Goal: Information Seeking & Learning: Learn about a topic

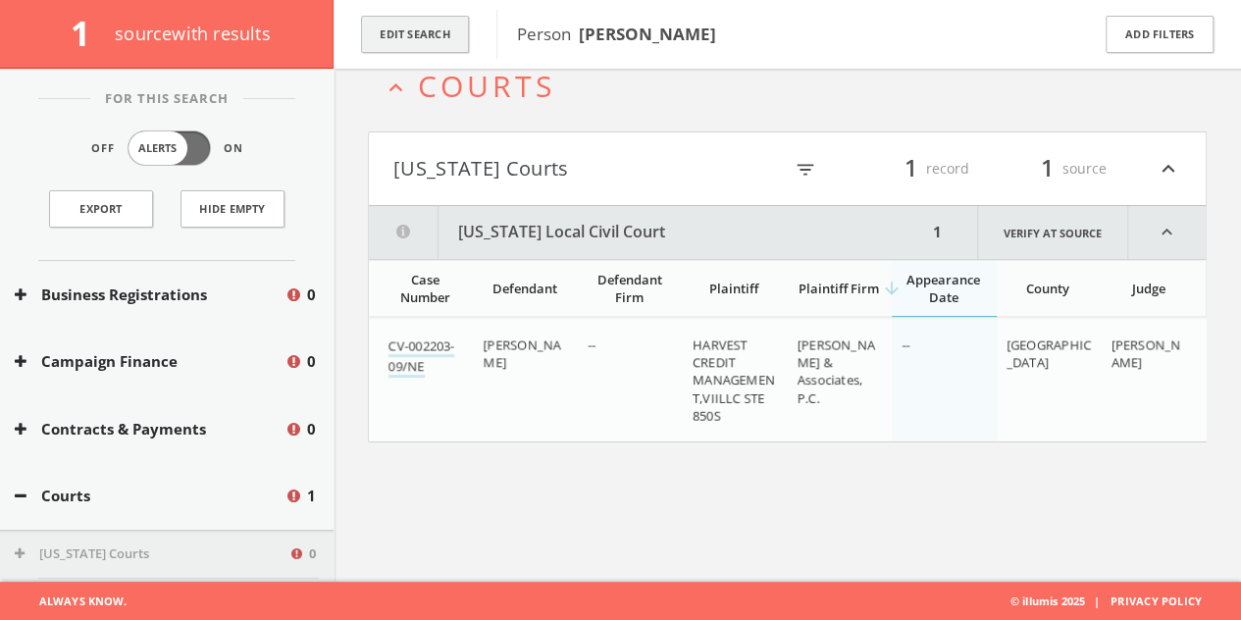
scroll to position [3, 0]
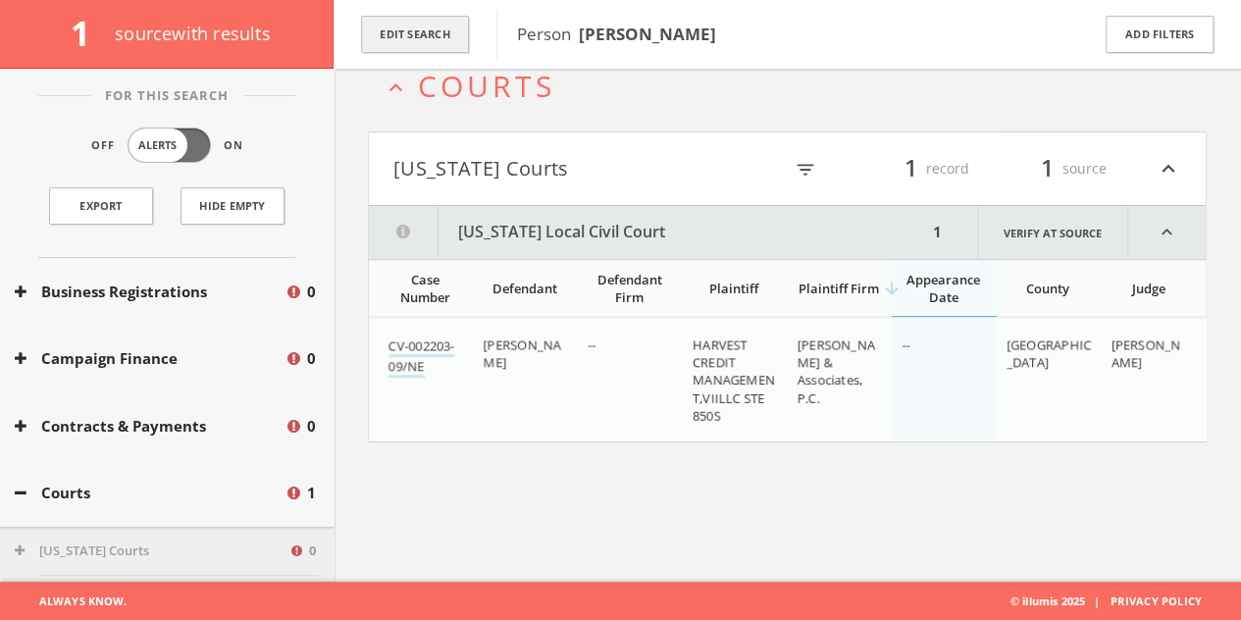
click at [440, 36] on button "Edit Search" at bounding box center [415, 35] width 108 height 38
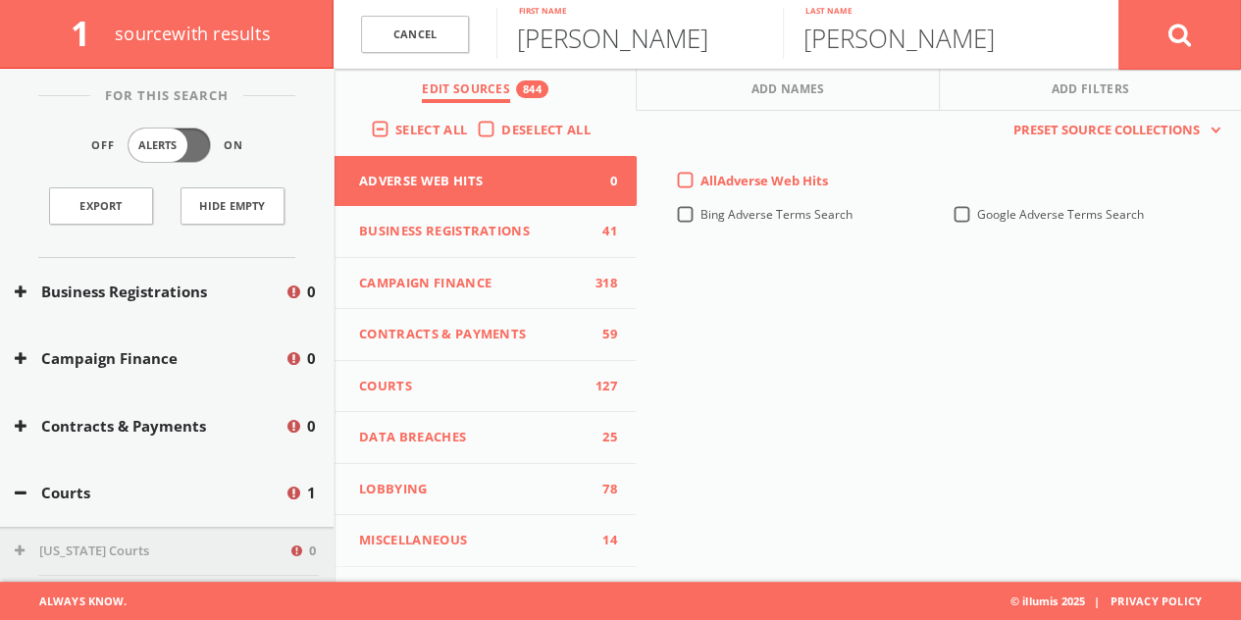
click at [638, 26] on input "[PERSON_NAME]" at bounding box center [640, 33] width 287 height 51
type input "[PERSON_NAME]"
click at [1119, 0] on button at bounding box center [1180, 34] width 123 height 71
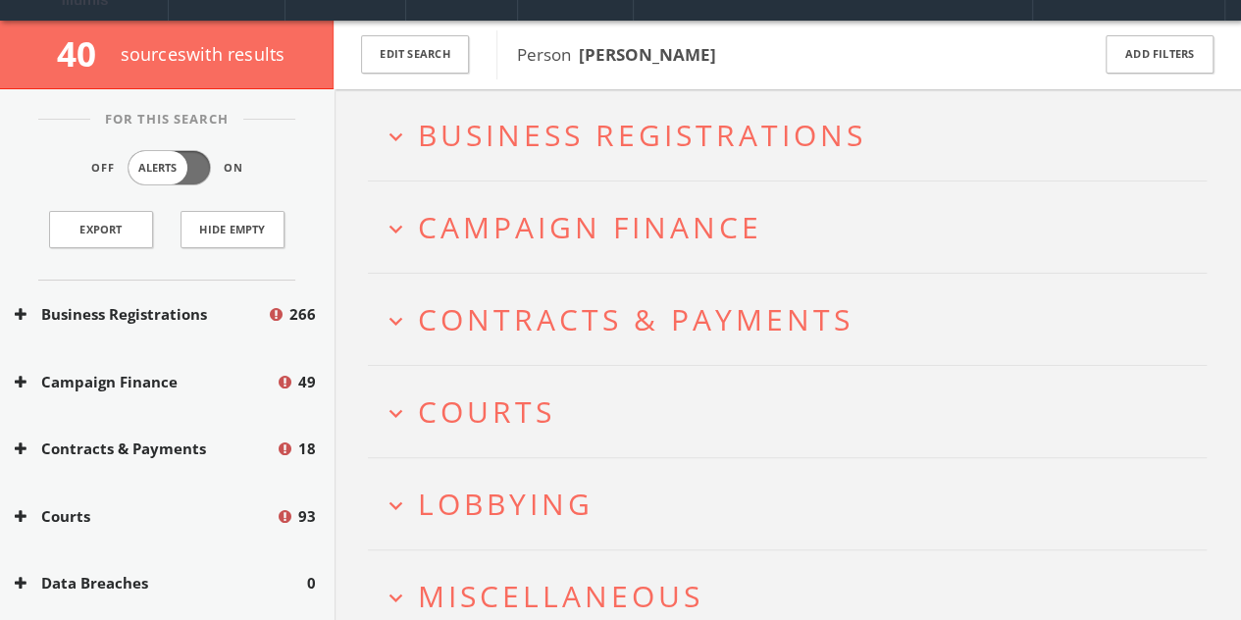
click at [507, 211] on span "Campaign Finance" at bounding box center [590, 227] width 344 height 40
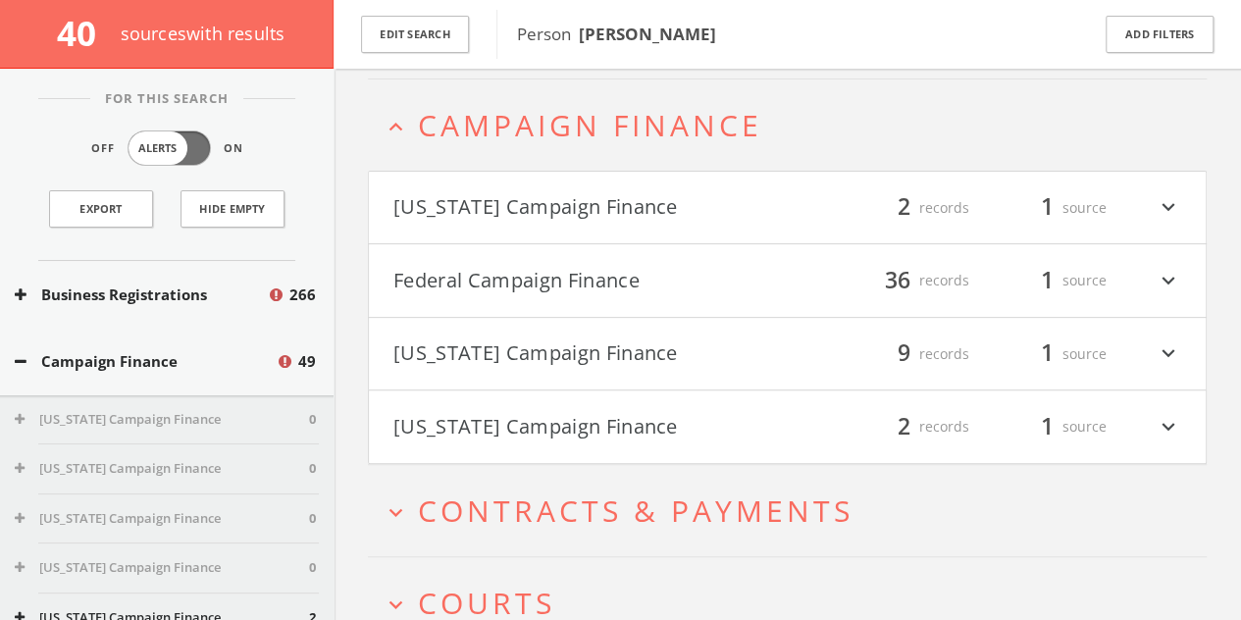
click at [487, 284] on button "Federal Campaign Finance" at bounding box center [591, 280] width 395 height 33
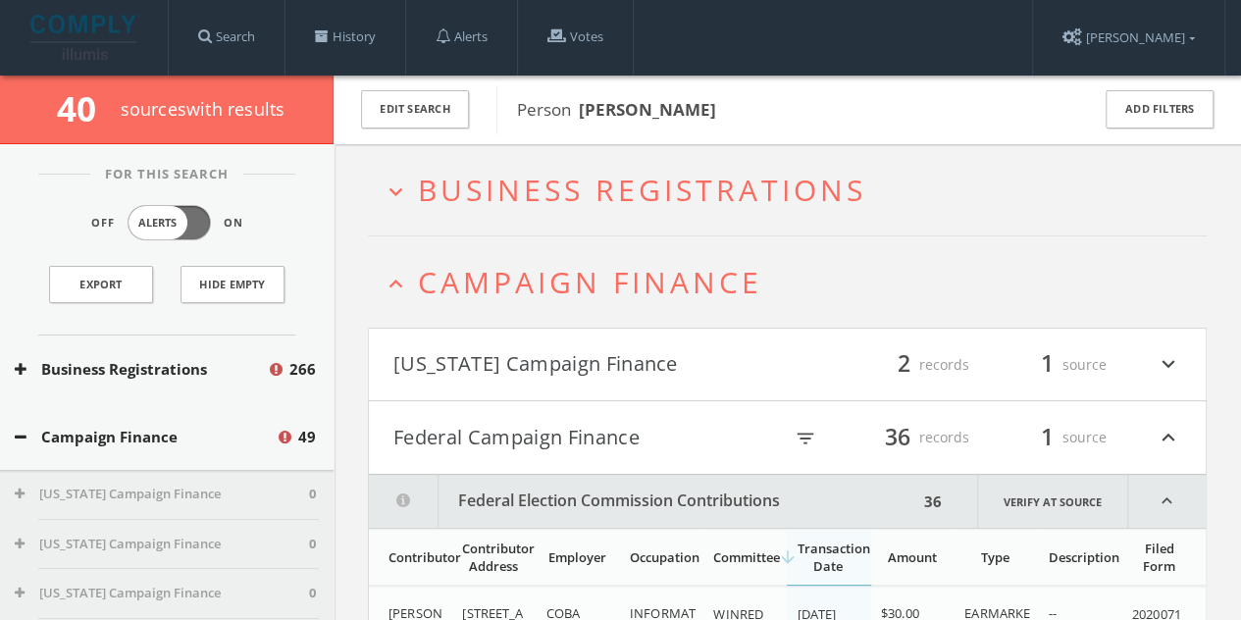
click at [531, 439] on button "Federal Campaign Finance" at bounding box center [588, 437] width 389 height 33
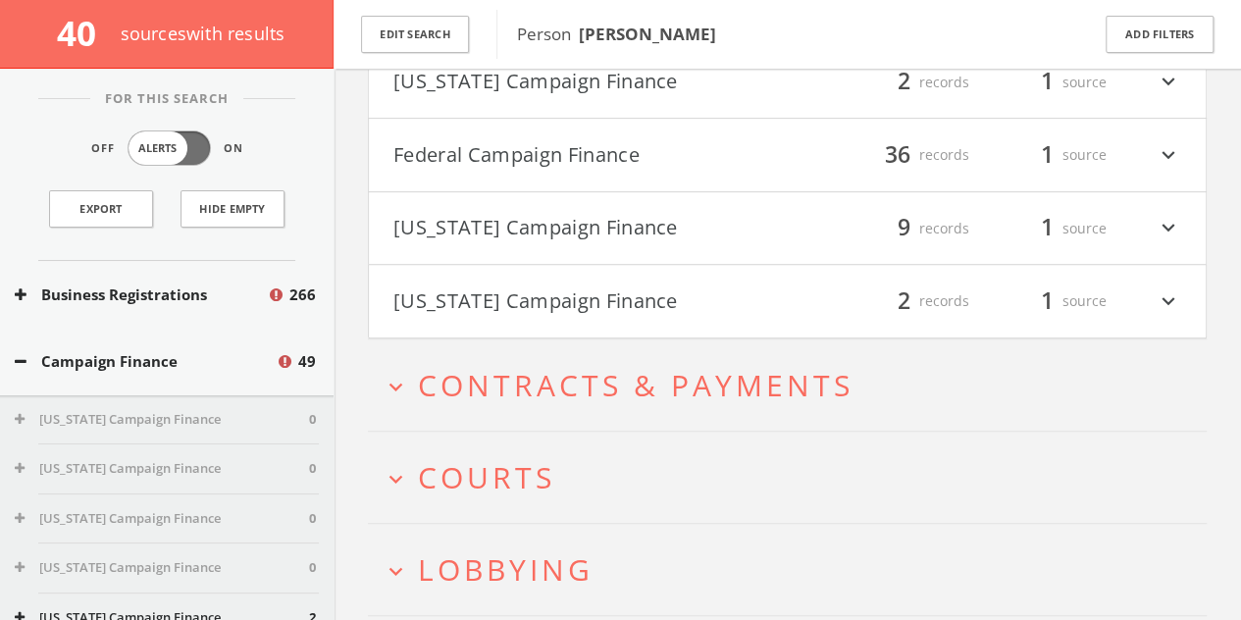
scroll to position [292, 0]
click at [532, 556] on span "Lobbying" at bounding box center [506, 570] width 176 height 40
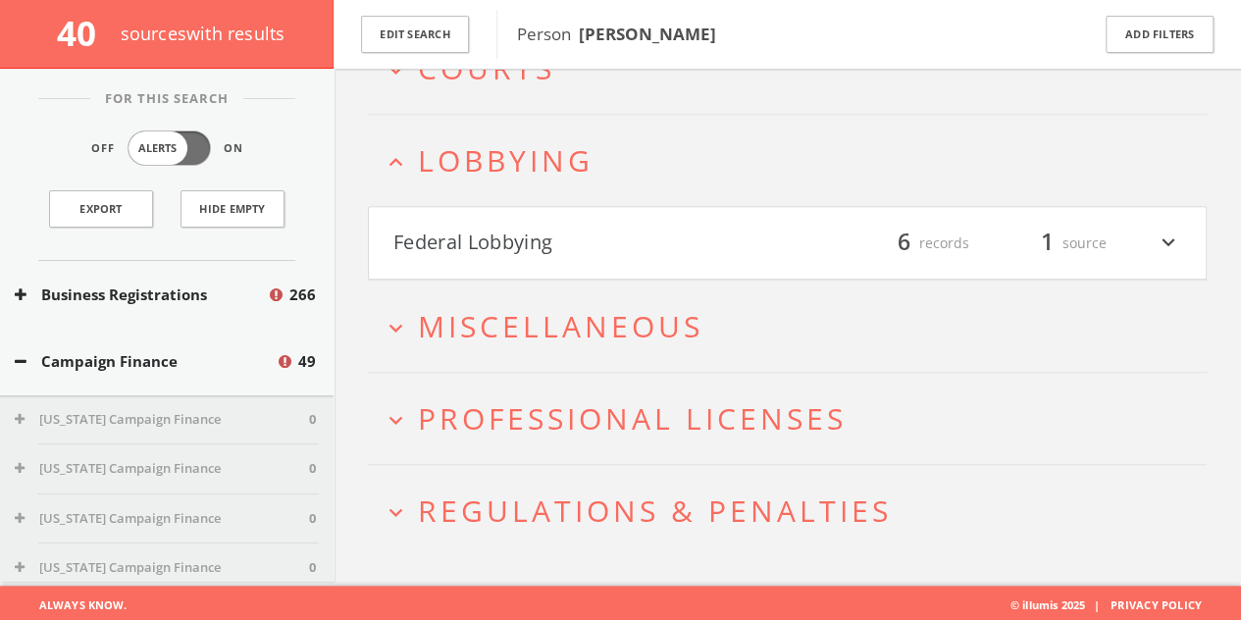
click at [489, 256] on h4 "Federal Lobbying filter_list 6 records 1 source expand_more" at bounding box center [787, 243] width 837 height 73
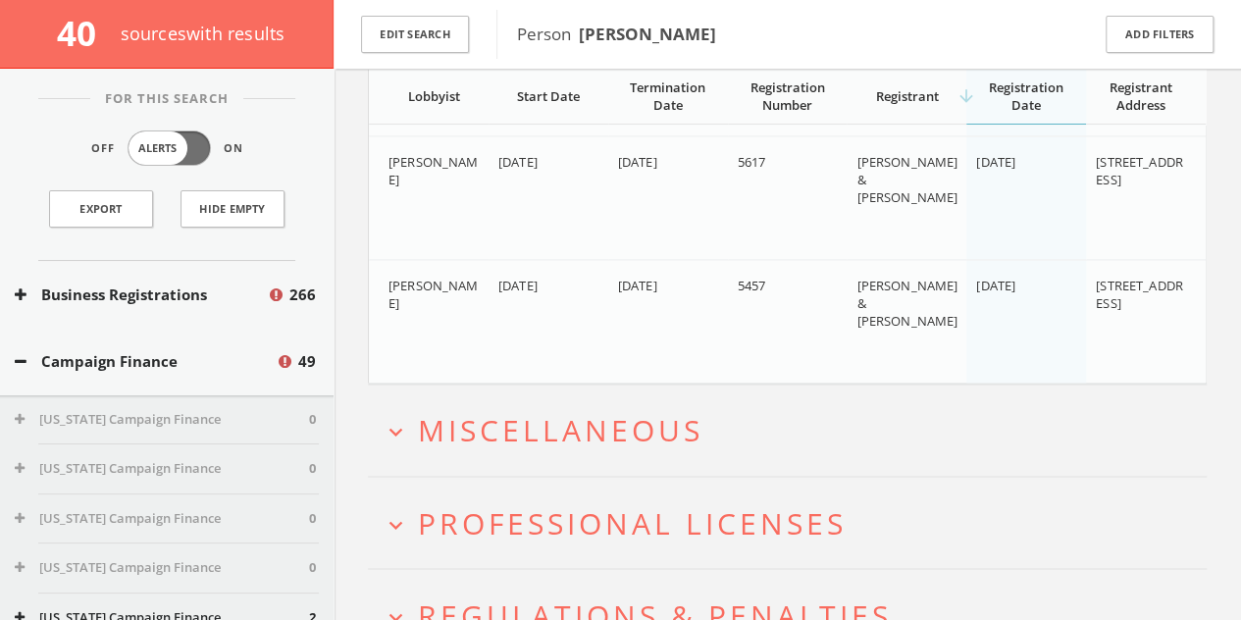
scroll to position [1399, 0]
